Goal: Find specific page/section: Find specific page/section

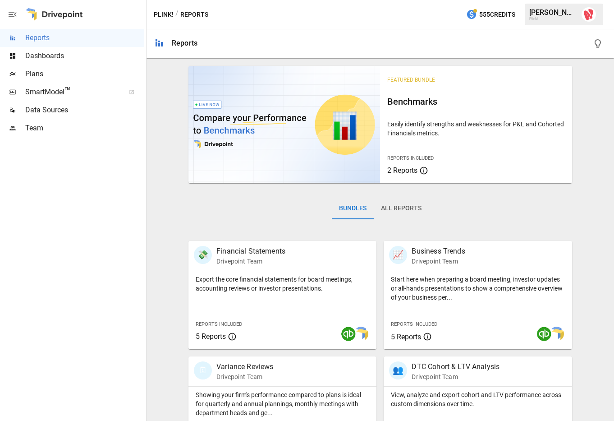
click at [54, 58] on span "Dashboards" at bounding box center [84, 56] width 119 height 11
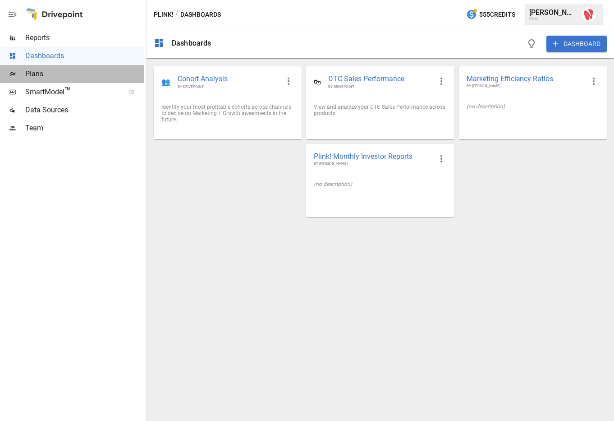
click at [42, 73] on span "Plans" at bounding box center [84, 74] width 119 height 11
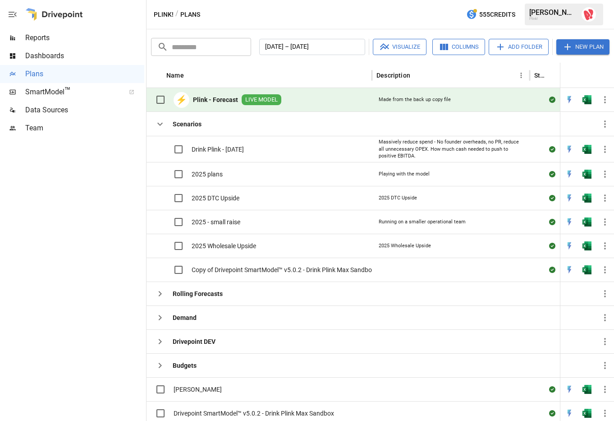
click at [262, 100] on span "LIVE MODEL" at bounding box center [262, 100] width 40 height 9
click at [271, 97] on span "LIVE MODEL" at bounding box center [262, 100] width 40 height 9
click at [592, 101] on button "button" at bounding box center [587, 100] width 29 height 14
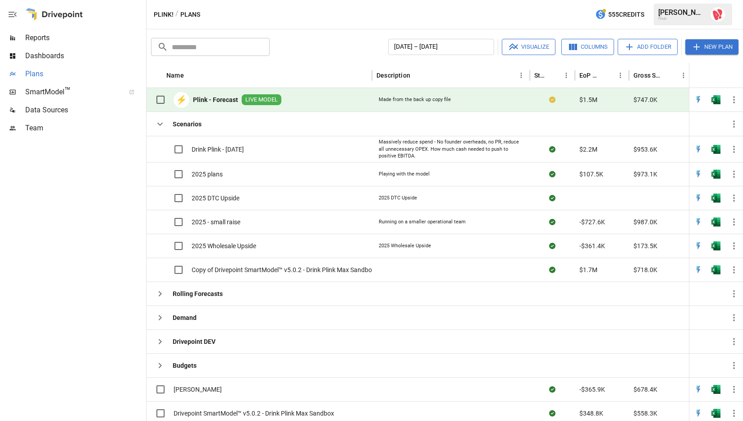
click at [29, 71] on span "Plans" at bounding box center [84, 74] width 119 height 11
click at [202, 318] on div "Demand" at bounding box center [259, 317] width 225 height 24
click at [161, 320] on icon "button" at bounding box center [160, 317] width 11 height 11
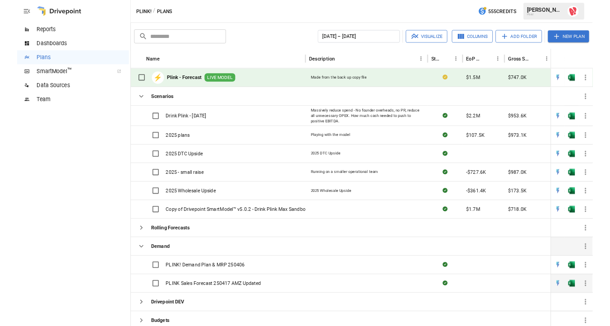
scroll to position [45, 0]
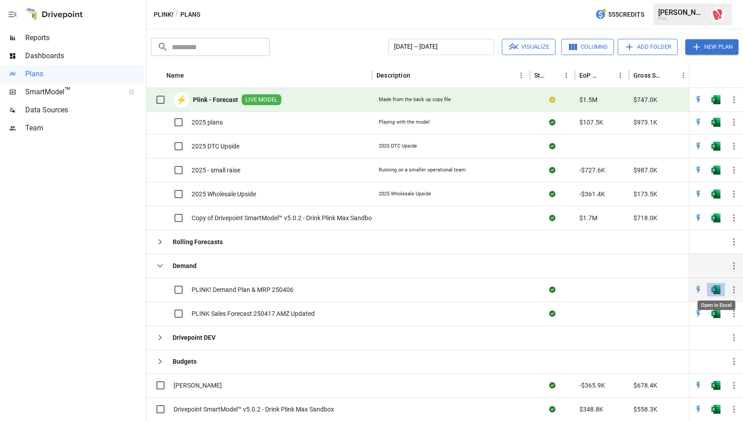
click at [614, 290] on img "Open in Excel" at bounding box center [716, 289] width 9 height 9
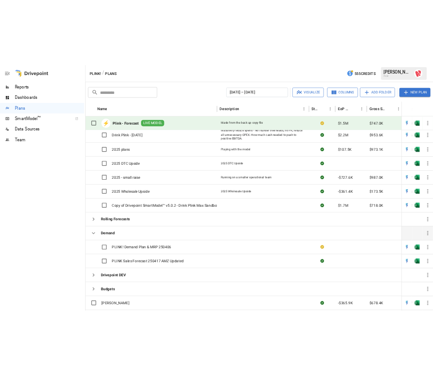
scroll to position [24, 0]
